Goal: Transaction & Acquisition: Obtain resource

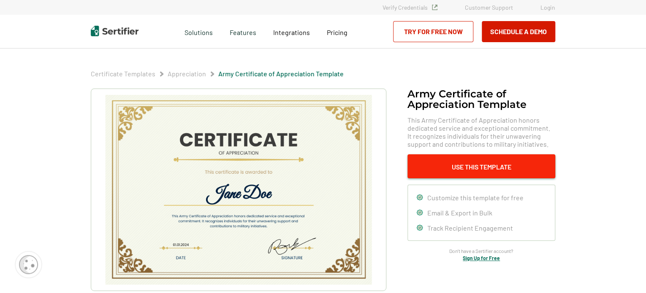
click at [504, 163] on button "Use This Template" at bounding box center [481, 167] width 148 height 24
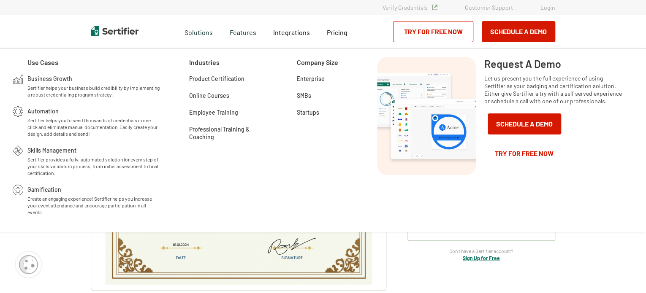
click at [117, 29] on img at bounding box center [115, 31] width 48 height 11
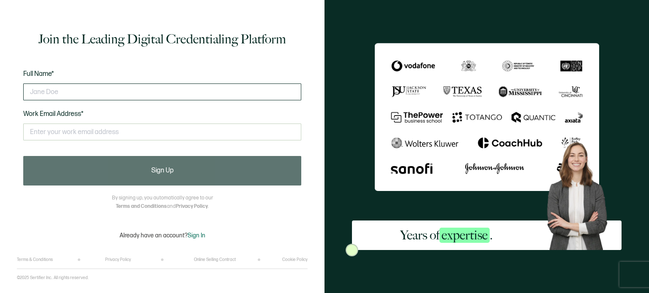
click at [150, 93] on input "text" at bounding box center [162, 92] width 278 height 17
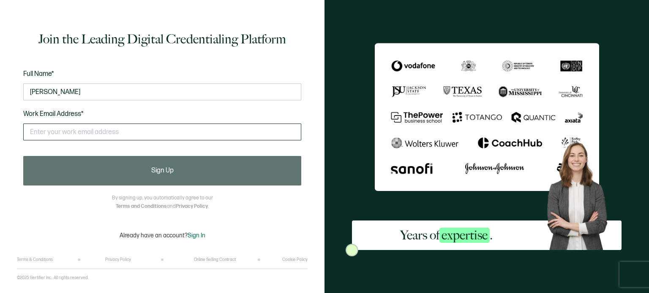
type input "Saji Kurian"
click at [81, 128] on input "text" at bounding box center [162, 132] width 278 height 17
type input "saji.kurian@youthopportunity.com"
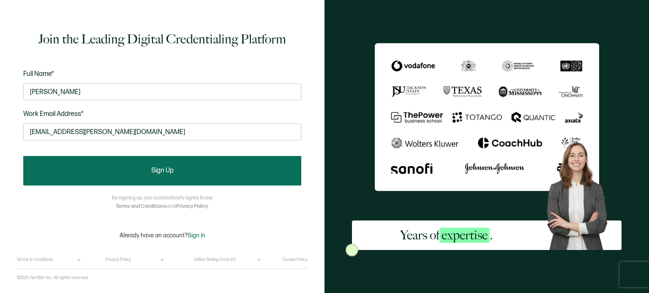
click at [164, 168] on span "Sign Up" at bounding box center [162, 171] width 22 height 7
